Goal: Task Accomplishment & Management: Manage account settings

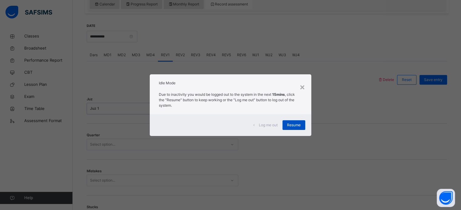
scroll to position [216, 0]
click at [293, 128] on span "Resume" at bounding box center [294, 125] width 14 height 5
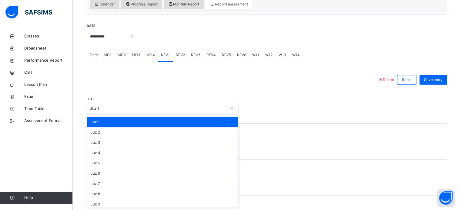
click at [138, 110] on div "Juz 1" at bounding box center [158, 108] width 137 height 5
click at [109, 201] on div "Juz 9" at bounding box center [162, 205] width 151 height 10
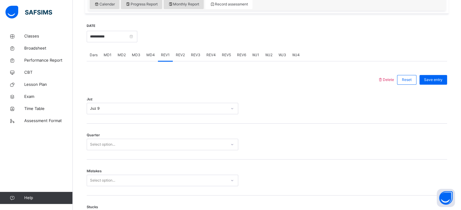
click at [103, 138] on div "Quarter Select option..." at bounding box center [267, 142] width 360 height 36
click at [118, 153] on div "Quarter Select option..." at bounding box center [267, 142] width 360 height 36
click at [113, 146] on div "Select option..." at bounding box center [102, 145] width 25 height 12
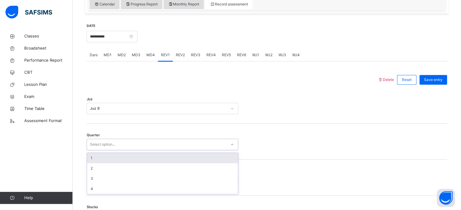
click at [104, 159] on div "1" at bounding box center [162, 158] width 151 height 10
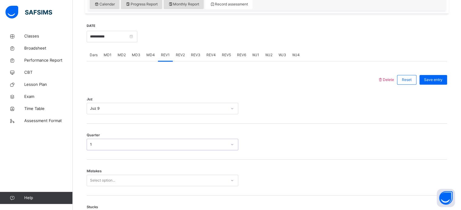
click at [96, 184] on div "Select option..." at bounding box center [162, 181] width 151 height 12
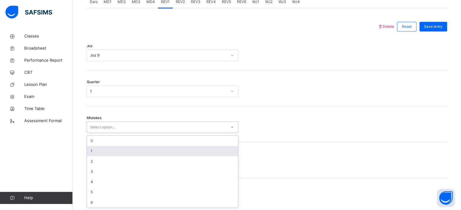
click at [94, 148] on div "1" at bounding box center [162, 151] width 151 height 10
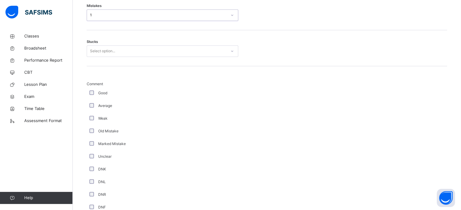
scroll to position [382, 0]
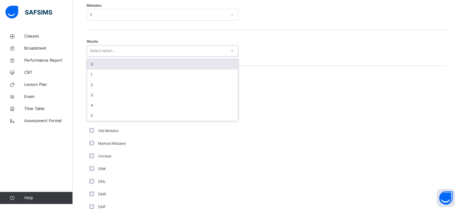
click at [104, 48] on div "Select option..." at bounding box center [102, 51] width 25 height 12
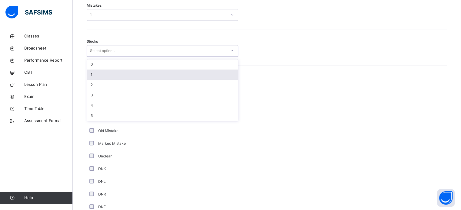
click at [99, 75] on div "1" at bounding box center [162, 75] width 151 height 10
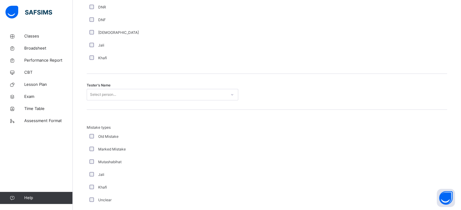
scroll to position [573, 0]
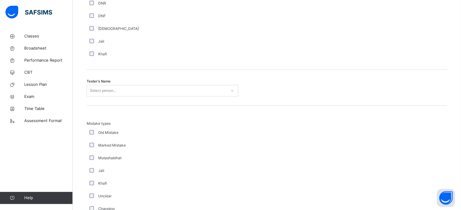
click at [92, 88] on div "Select person..." at bounding box center [103, 91] width 26 height 12
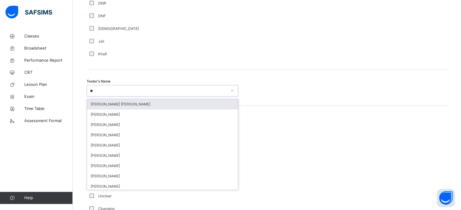
type input "***"
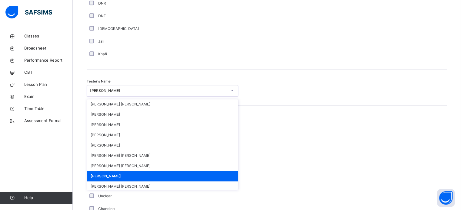
click at [131, 89] on div "[PERSON_NAME]" at bounding box center [158, 90] width 137 height 5
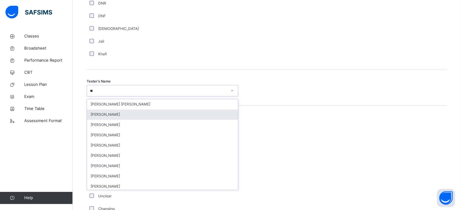
type input "***"
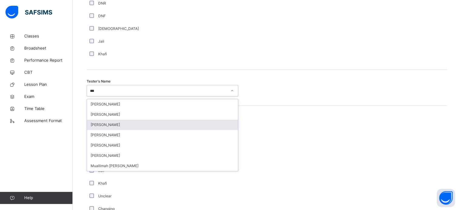
click at [109, 128] on div "[PERSON_NAME]" at bounding box center [162, 125] width 151 height 10
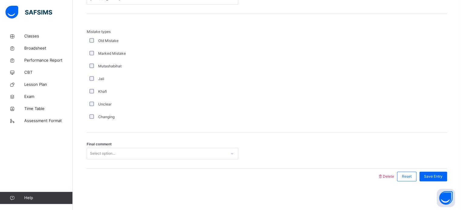
scroll to position [666, 0]
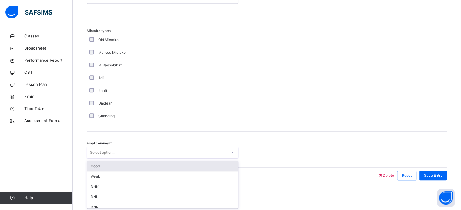
click at [99, 148] on div "Select option..." at bounding box center [102, 153] width 25 height 12
click at [104, 169] on div "Good" at bounding box center [162, 166] width 151 height 10
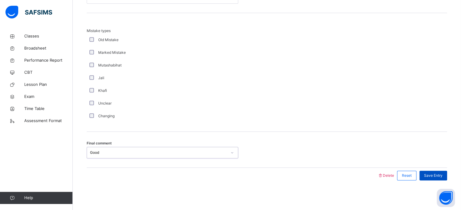
click at [442, 173] on span "Save Entry" at bounding box center [433, 175] width 18 height 5
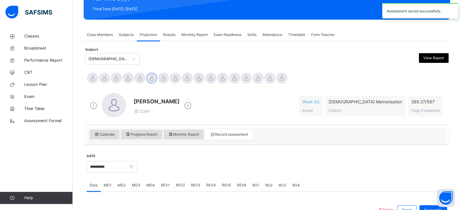
scroll to position [85, 0]
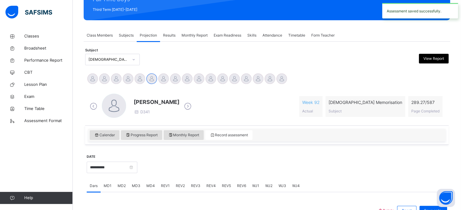
click at [230, 32] on div "Exam Readiness" at bounding box center [227, 35] width 34 height 12
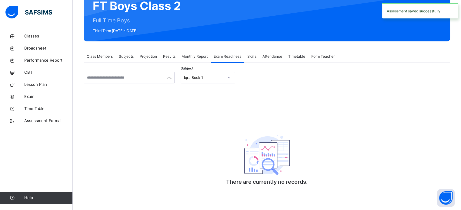
scroll to position [64, 0]
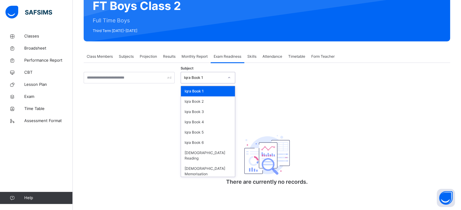
click at [206, 74] on div "Iqra Book 1" at bounding box center [202, 77] width 42 height 9
click at [198, 164] on div "[DEMOGRAPHIC_DATA] Memorisation" at bounding box center [208, 172] width 54 height 16
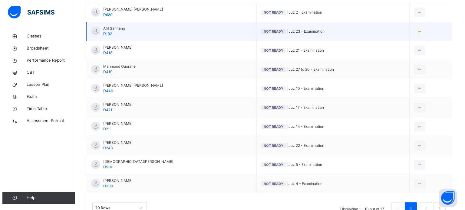
scroll to position [167, 0]
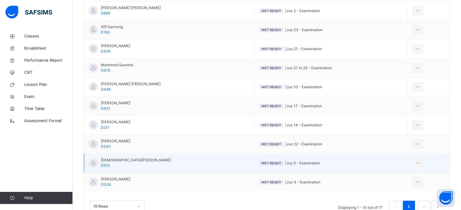
click at [261, 165] on span "Not Ready" at bounding box center [271, 163] width 20 height 4
click at [401, 184] on li "Mark as Ready for Exam" at bounding box center [395, 188] width 55 height 11
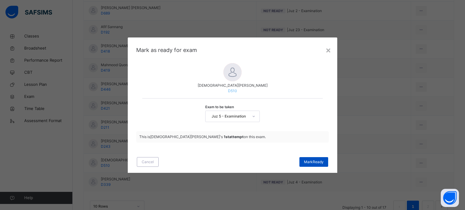
click at [317, 163] on span "[PERSON_NAME]" at bounding box center [314, 162] width 20 height 5
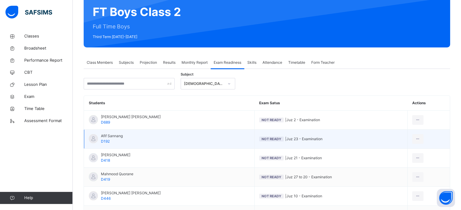
scroll to position [48, 0]
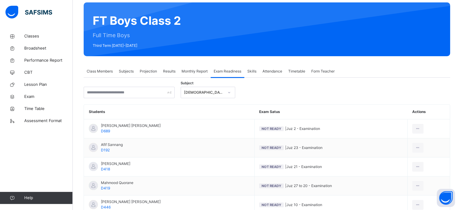
click at [254, 71] on span "Skills" at bounding box center [251, 71] width 9 height 5
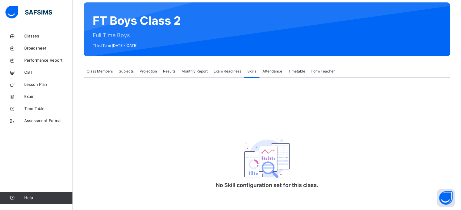
click at [146, 72] on span "Projection" at bounding box center [148, 71] width 17 height 5
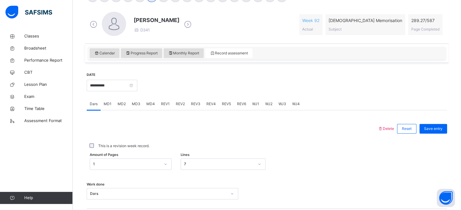
scroll to position [193, 0]
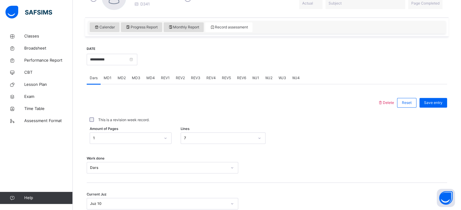
click at [183, 77] on span "REV2" at bounding box center [180, 77] width 9 height 5
click at [169, 77] on div "REV1" at bounding box center [165, 78] width 15 height 12
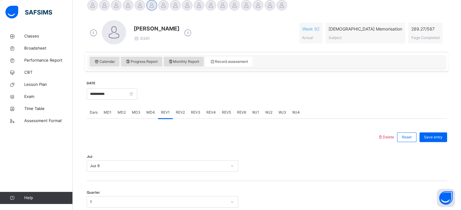
scroll to position [153, 0]
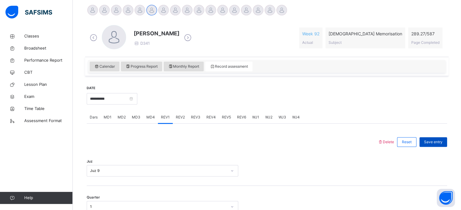
click at [442, 140] on span "Save entry" at bounding box center [433, 142] width 18 height 5
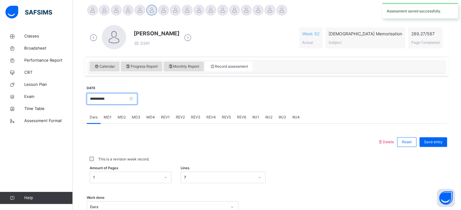
click at [116, 102] on input "**********" at bounding box center [112, 99] width 51 height 12
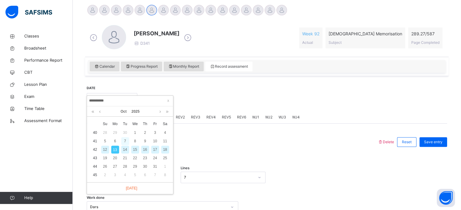
click at [125, 142] on div "7" at bounding box center [125, 142] width 8 height 8
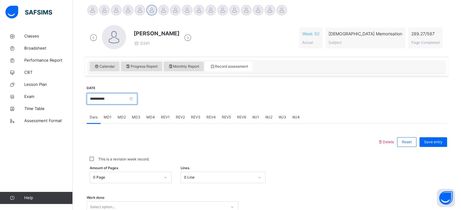
click at [112, 97] on input "**********" at bounding box center [112, 99] width 51 height 12
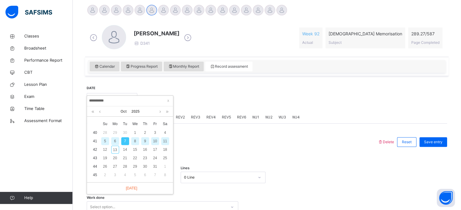
click at [225, 149] on div at bounding box center [232, 142] width 285 height 16
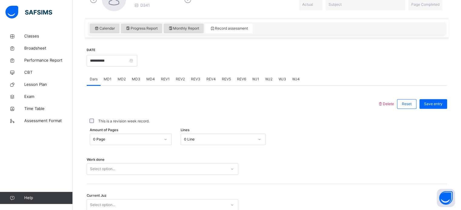
scroll to position [192, 0]
click at [131, 167] on div "Select option..." at bounding box center [162, 169] width 151 height 12
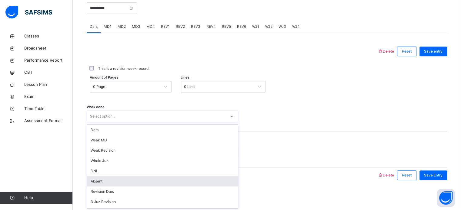
scroll to position [37, 0]
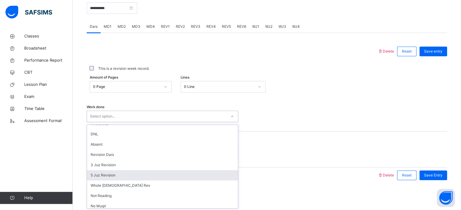
click at [106, 178] on div "5 Juz Revision" at bounding box center [162, 176] width 151 height 10
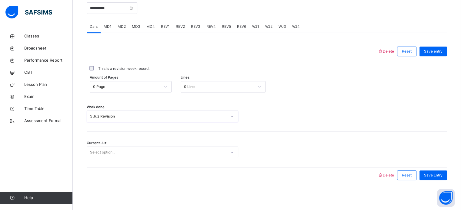
click at [120, 156] on div "Select option..." at bounding box center [156, 152] width 139 height 9
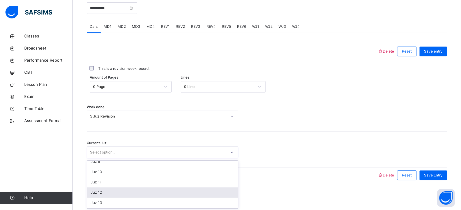
scroll to position [82, 0]
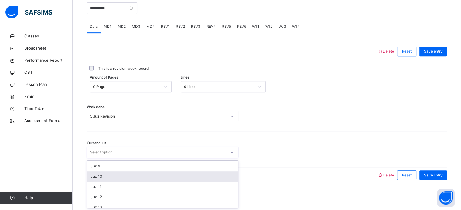
click at [99, 177] on div "Juz 10" at bounding box center [162, 177] width 151 height 10
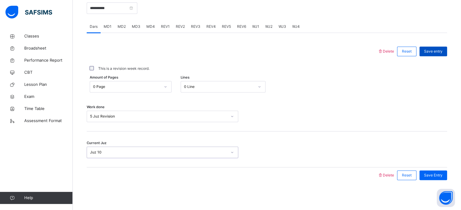
click at [435, 49] on span "Save entry" at bounding box center [433, 51] width 18 height 5
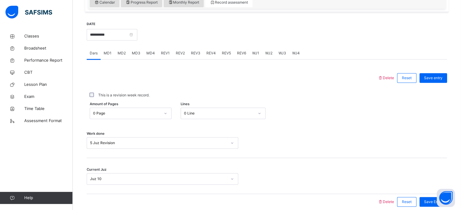
scroll to position [213, 0]
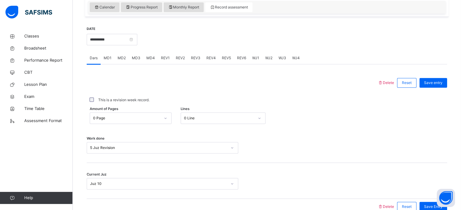
click at [109, 55] on span "MD1" at bounding box center [108, 57] width 8 height 5
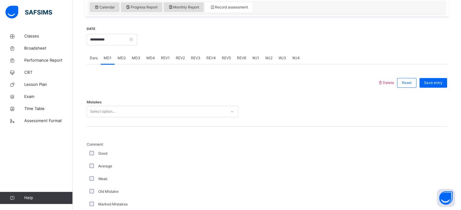
click at [116, 56] on div "MD2" at bounding box center [121, 58] width 14 height 12
click at [127, 56] on div "MD2" at bounding box center [121, 58] width 14 height 12
click at [144, 57] on div "MD4" at bounding box center [150, 58] width 15 height 12
click at [134, 58] on span "MD3" at bounding box center [136, 57] width 8 height 5
click at [159, 57] on div "REV1" at bounding box center [165, 58] width 15 height 12
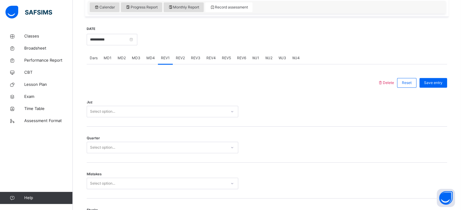
click at [90, 59] on span "Dars" at bounding box center [94, 57] width 8 height 5
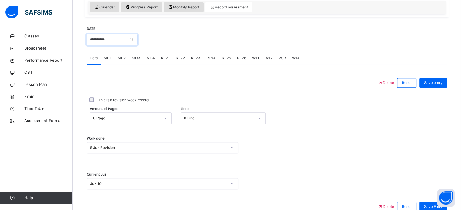
click at [128, 38] on input "**********" at bounding box center [112, 40] width 51 height 12
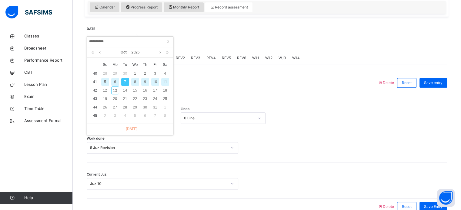
click at [134, 82] on div "8" at bounding box center [135, 82] width 8 height 8
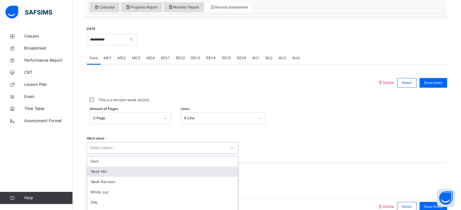
scroll to position [244, 0]
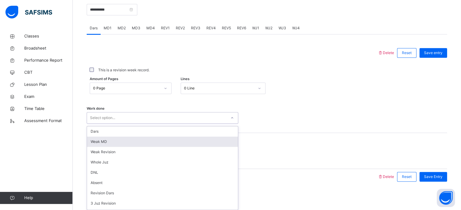
click at [103, 124] on div "option [PERSON_NAME] MD focused, 2 of 16. 16 results available. Use Up and Down…" at bounding box center [162, 118] width 151 height 12
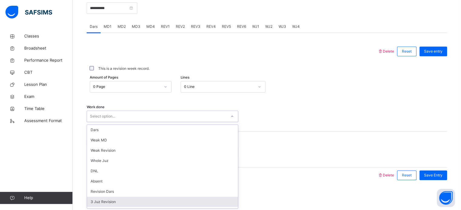
click at [106, 202] on div "3 Juz Revision" at bounding box center [162, 202] width 151 height 10
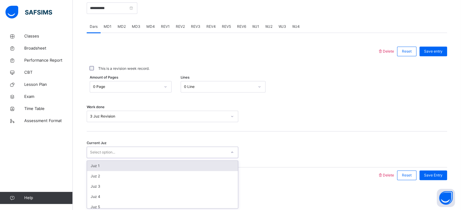
click at [113, 152] on div "Select option..." at bounding box center [102, 153] width 25 height 12
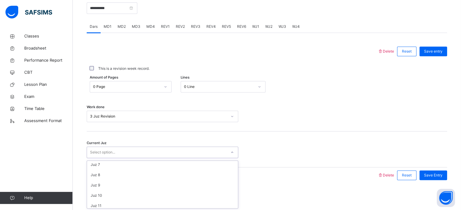
scroll to position [63, 0]
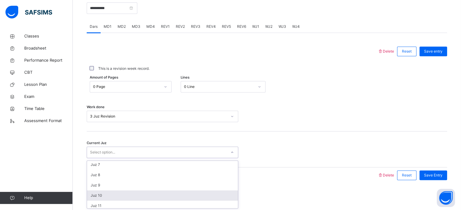
click at [107, 193] on div "Juz 10" at bounding box center [162, 196] width 151 height 10
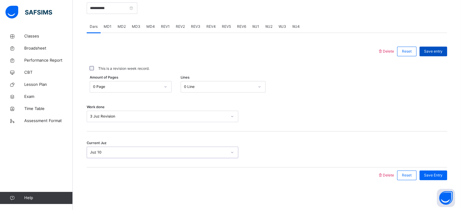
click at [443, 48] on div "Save entry" at bounding box center [433, 52] width 28 height 10
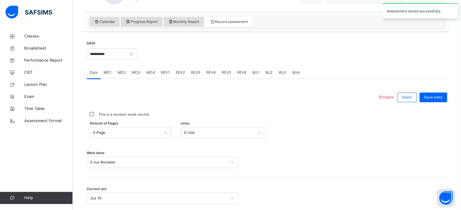
scroll to position [197, 0]
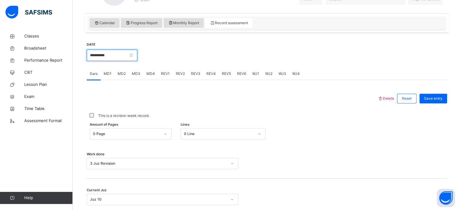
click at [108, 56] on input "**********" at bounding box center [112, 56] width 51 height 12
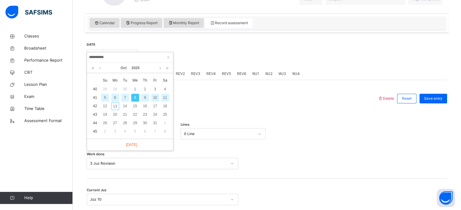
click at [147, 99] on div "9" at bounding box center [145, 98] width 8 height 8
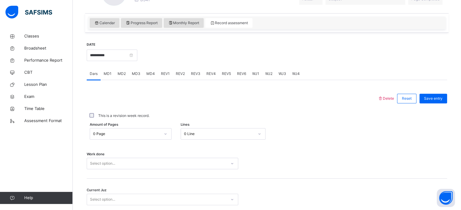
click at [110, 170] on div "Work done Select option..." at bounding box center [267, 161] width 360 height 36
click at [106, 156] on div "Work done Select option..." at bounding box center [267, 161] width 360 height 36
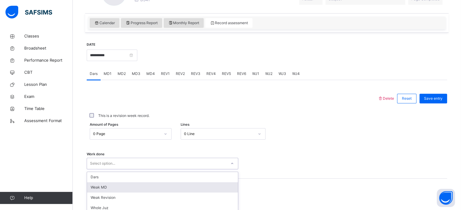
click at [108, 164] on div "option [PERSON_NAME] MD focused, 2 of 16. 16 results available. Use Up and Down…" at bounding box center [162, 164] width 151 height 12
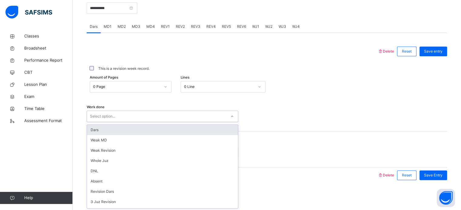
click at [118, 90] on div "0 Page" at bounding box center [125, 86] width 70 height 9
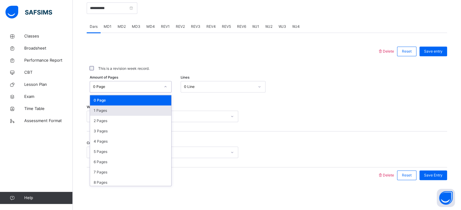
click at [108, 108] on div "1 Pages" at bounding box center [130, 111] width 81 height 10
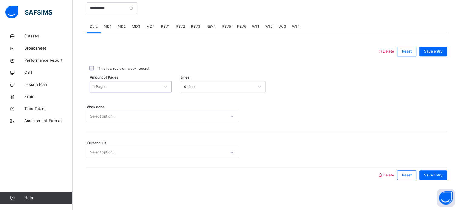
click at [107, 116] on div "Select option..." at bounding box center [102, 117] width 25 height 12
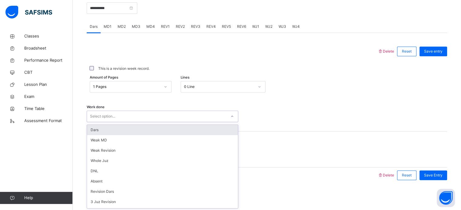
click at [118, 90] on div "1 Pages" at bounding box center [125, 86] width 70 height 9
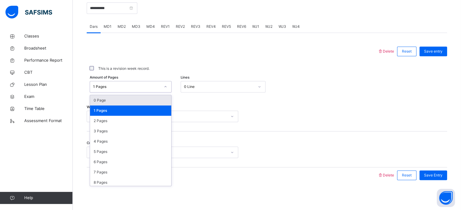
click at [119, 105] on div "0 Page" at bounding box center [130, 100] width 81 height 10
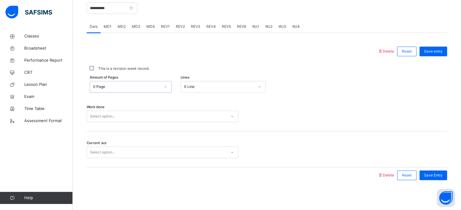
click at [114, 114] on div "Select option..." at bounding box center [102, 117] width 25 height 12
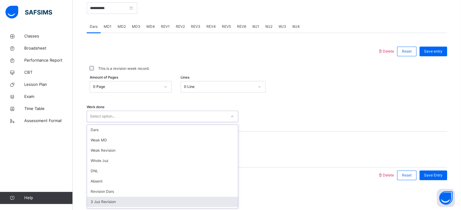
click at [122, 199] on div "3 Juz Revision" at bounding box center [162, 202] width 151 height 10
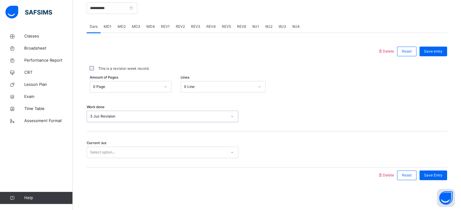
click at [112, 151] on div "Select option..." at bounding box center [102, 153] width 25 height 12
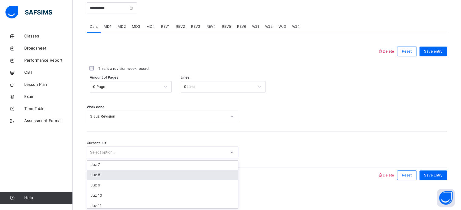
scroll to position [64, 0]
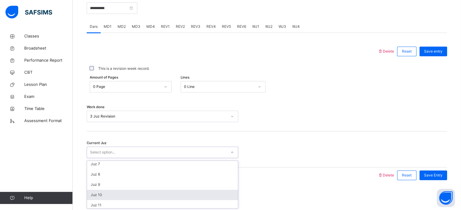
click at [116, 196] on div "Juz 10" at bounding box center [162, 195] width 151 height 10
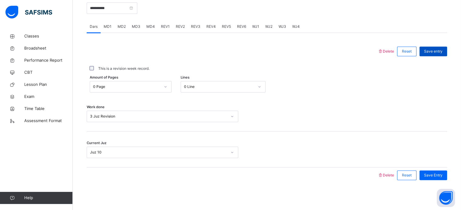
click at [436, 54] on div "Save entry" at bounding box center [433, 52] width 28 height 10
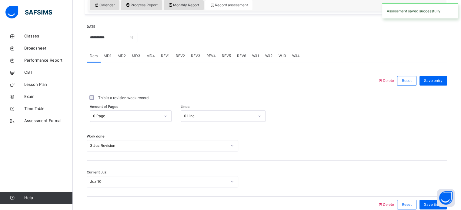
scroll to position [214, 0]
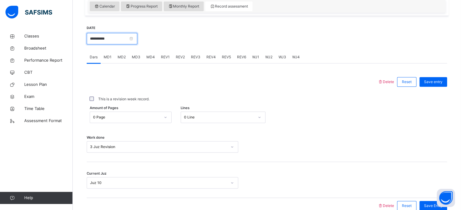
click at [121, 37] on input "**********" at bounding box center [112, 39] width 51 height 12
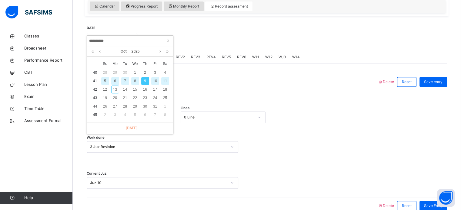
click at [157, 81] on div "10" at bounding box center [155, 81] width 8 height 8
type input "**********"
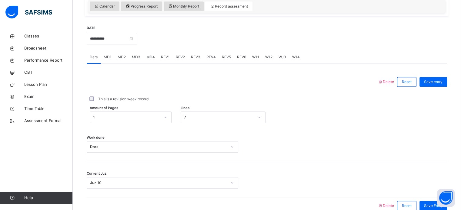
click at [116, 58] on div "MD2" at bounding box center [121, 57] width 14 height 12
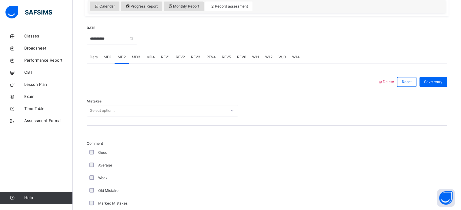
click at [108, 58] on span "MD1" at bounding box center [108, 57] width 8 height 5
click at [114, 57] on div "MD1" at bounding box center [108, 57] width 14 height 12
click at [124, 55] on span "MD2" at bounding box center [122, 57] width 8 height 5
click at [129, 55] on div "MD3" at bounding box center [136, 57] width 15 height 12
click at [111, 55] on div "MD1" at bounding box center [108, 57] width 14 height 12
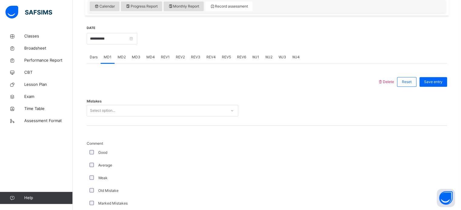
click at [134, 56] on span "MD3" at bounding box center [136, 57] width 8 height 5
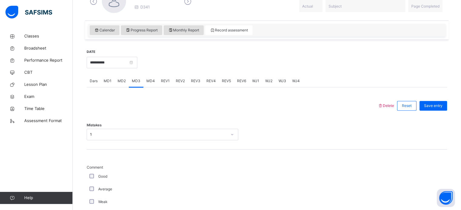
scroll to position [187, 0]
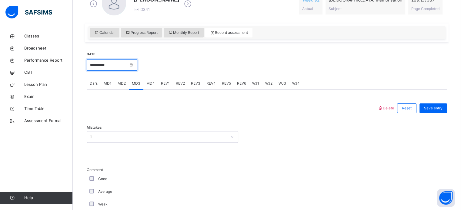
click at [122, 68] on input "**********" at bounding box center [112, 65] width 51 height 12
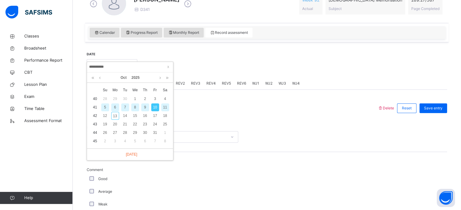
click at [184, 101] on div at bounding box center [232, 109] width 285 height 16
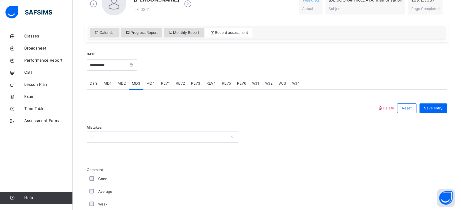
click at [152, 87] on div "MD4" at bounding box center [150, 84] width 15 height 12
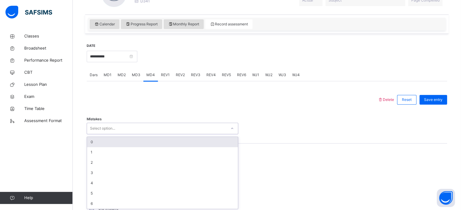
click at [122, 136] on div "Mistakes option 0 focused, 1 of 7. 7 results available. Use Up and Down to choo…" at bounding box center [267, 126] width 360 height 36
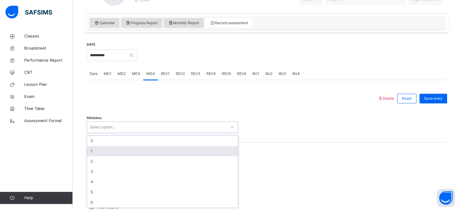
click at [101, 154] on div "1" at bounding box center [162, 151] width 151 height 10
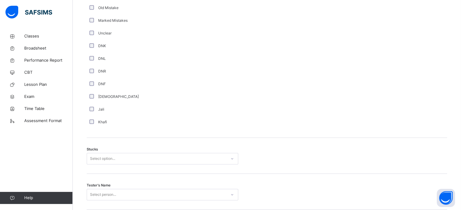
click at [91, 165] on div "Select option..." at bounding box center [162, 159] width 151 height 12
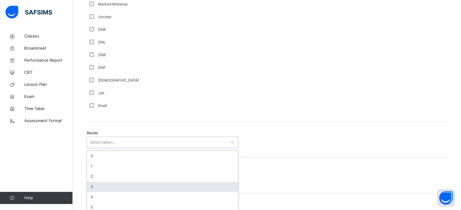
scroll to position [418, 0]
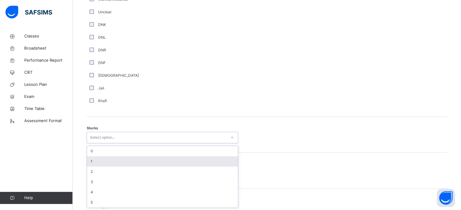
click at [98, 161] on div "1" at bounding box center [162, 162] width 151 height 10
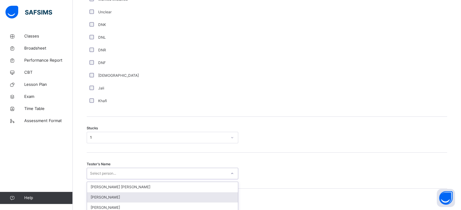
click at [105, 172] on div "option [PERSON_NAME] focused, 2 of 90. 90 results available. Use Up and Down to…" at bounding box center [162, 174] width 151 height 12
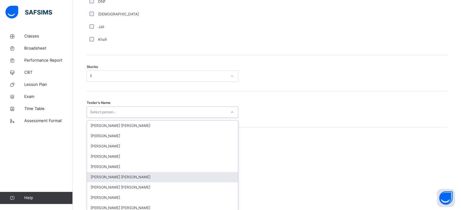
scroll to position [483, 0]
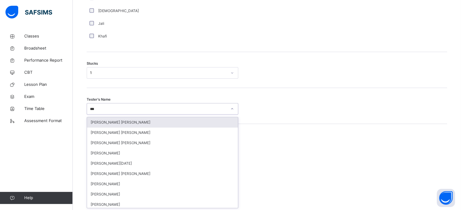
type input "****"
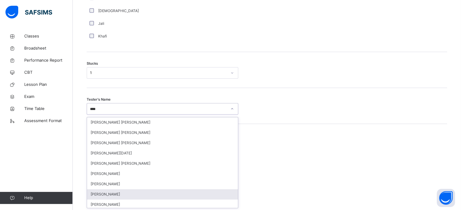
click at [124, 191] on div "[PERSON_NAME]" at bounding box center [162, 195] width 151 height 10
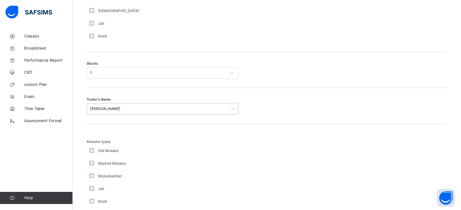
scroll to position [594, 0]
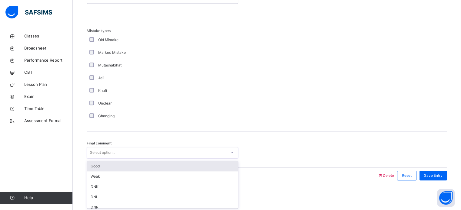
click at [103, 152] on div "Select option..." at bounding box center [102, 153] width 25 height 12
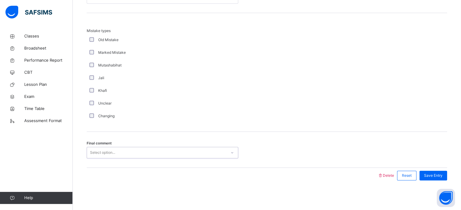
click at [102, 152] on div "Select option..." at bounding box center [102, 153] width 25 height 12
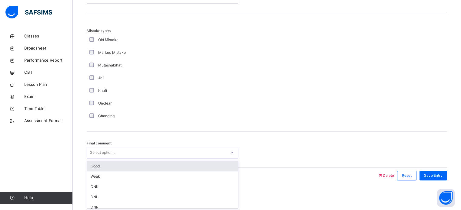
click at [104, 166] on div "Good" at bounding box center [162, 166] width 151 height 10
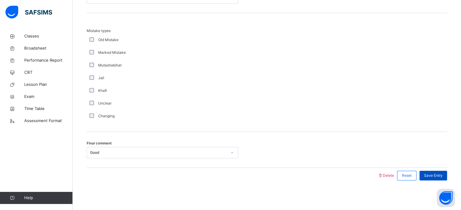
click at [435, 171] on div "Save Entry" at bounding box center [433, 176] width 28 height 10
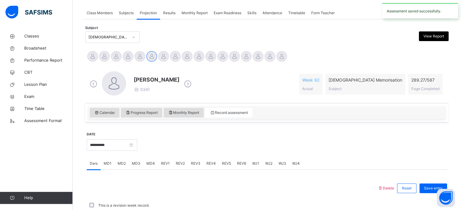
scroll to position [244, 0]
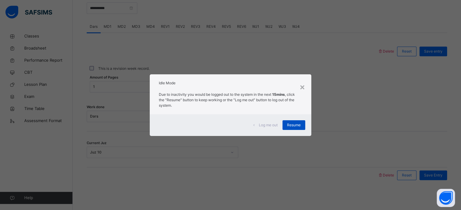
click at [297, 124] on span "Resume" at bounding box center [294, 125] width 14 height 5
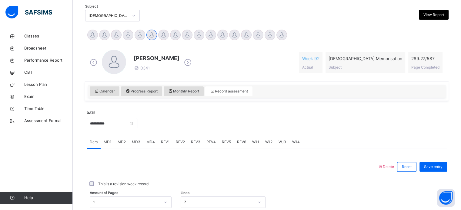
scroll to position [129, 0]
